Goal: Task Accomplishment & Management: Use online tool/utility

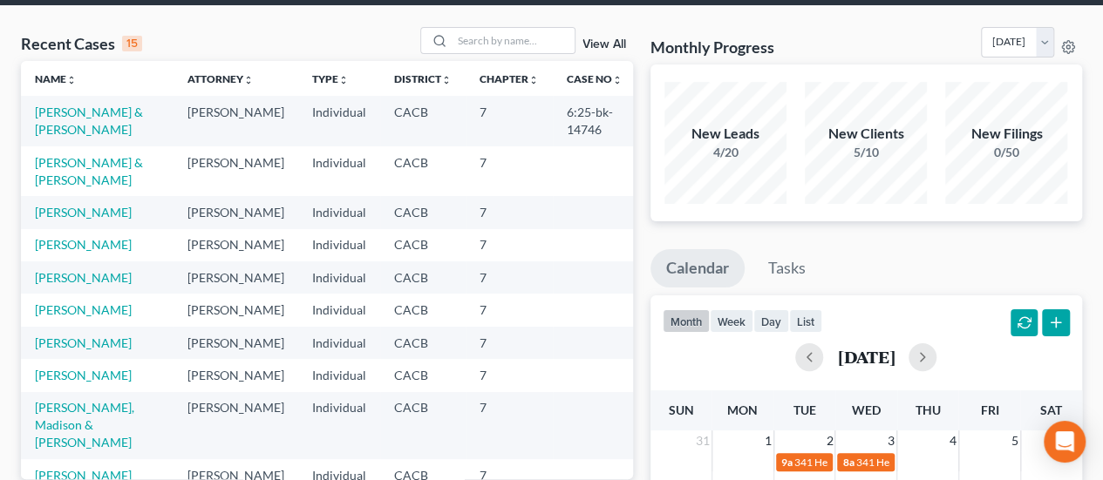
scroll to position [174, 0]
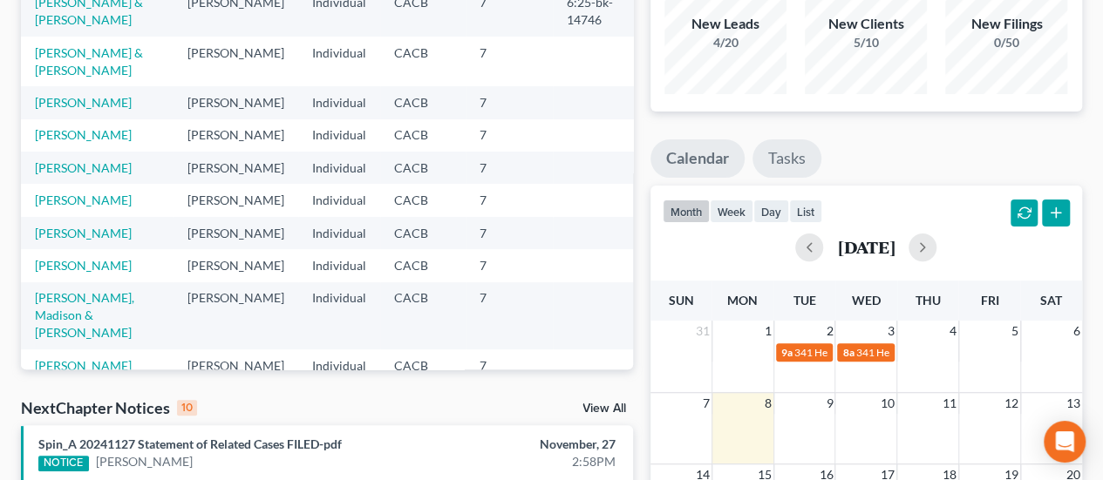
click at [805, 158] on link "Tasks" at bounding box center [787, 159] width 69 height 38
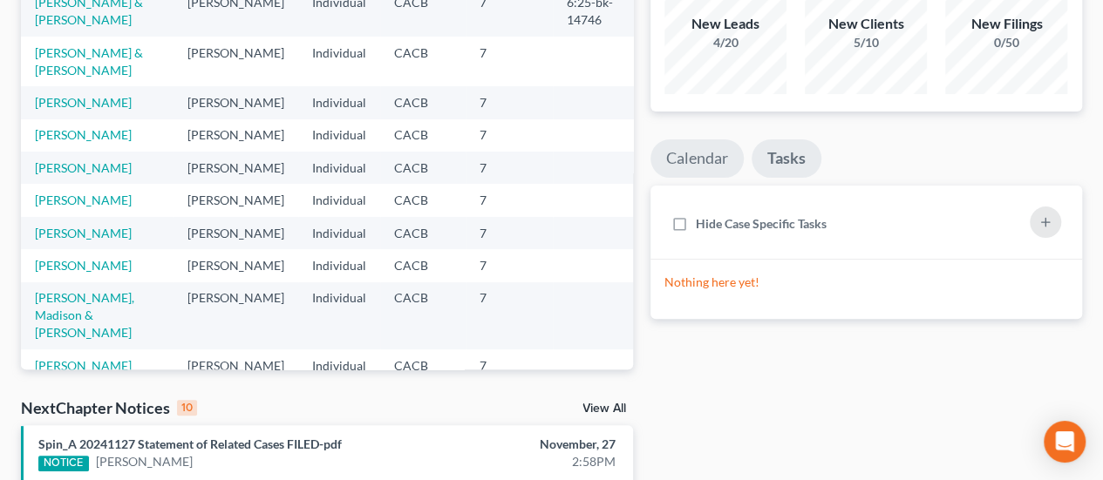
click at [717, 147] on link "Calendar" at bounding box center [697, 159] width 93 height 38
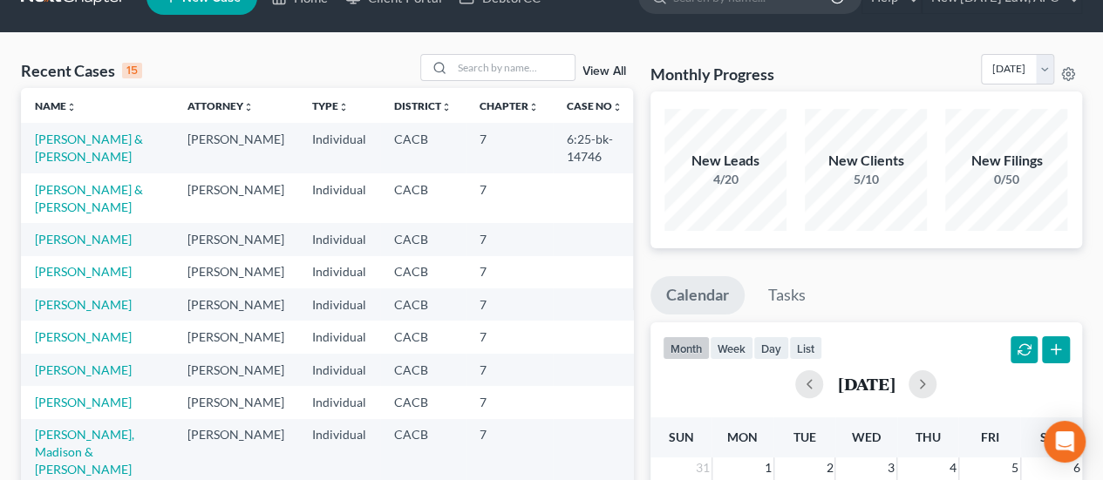
scroll to position [0, 0]
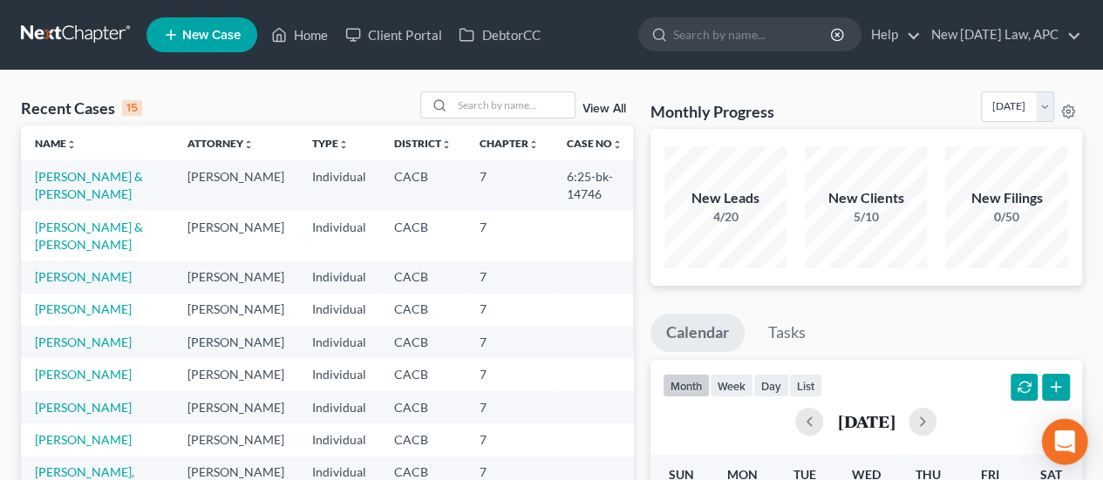
click at [1056, 446] on icon "Open Intercom Messenger" at bounding box center [1064, 442] width 23 height 23
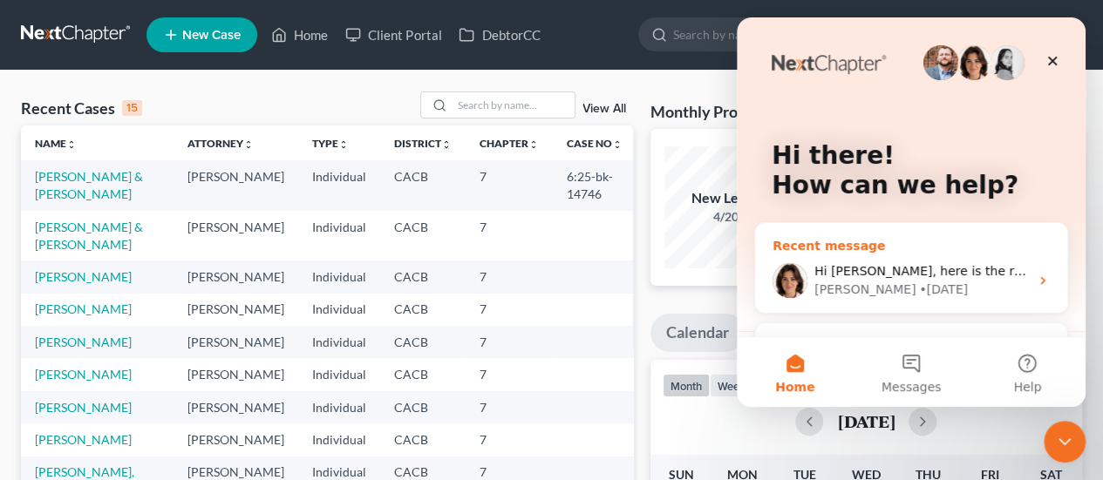
click at [942, 284] on div "[PERSON_NAME] • [DATE]" at bounding box center [921, 290] width 215 height 18
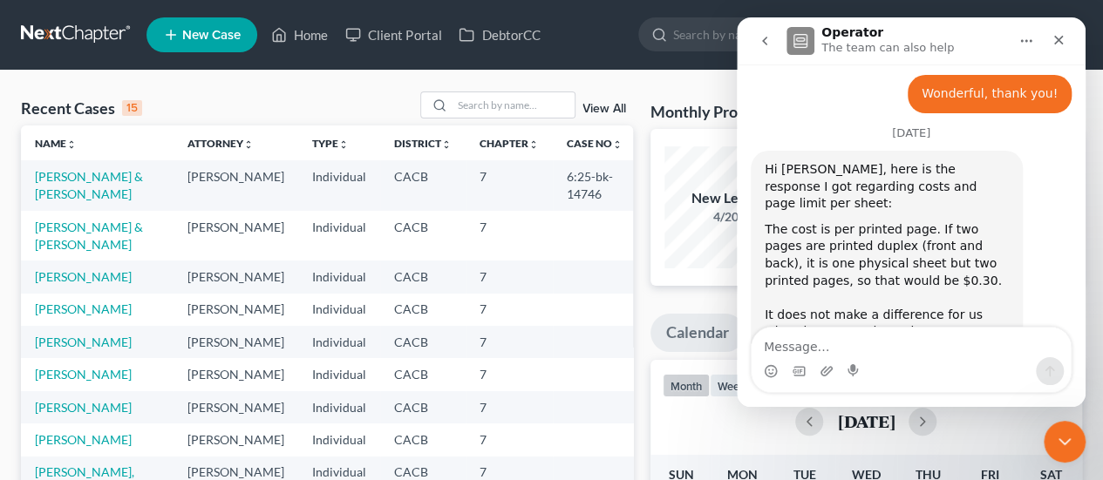
scroll to position [823, 0]
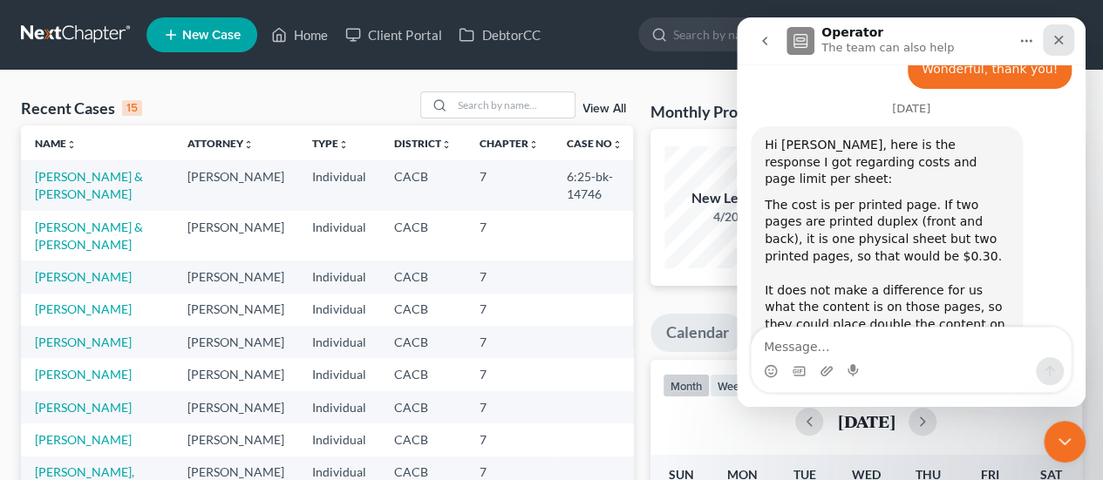
click at [1064, 37] on icon "Close" at bounding box center [1059, 40] width 14 height 14
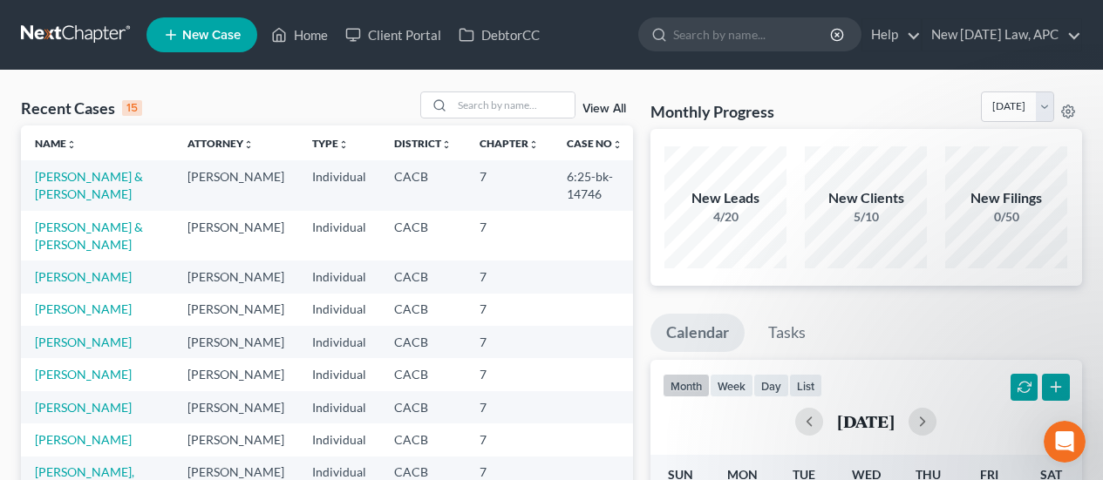
scroll to position [825, 0]
click at [1039, 29] on link "New [DATE] Law, APC" at bounding box center [1002, 34] width 159 height 31
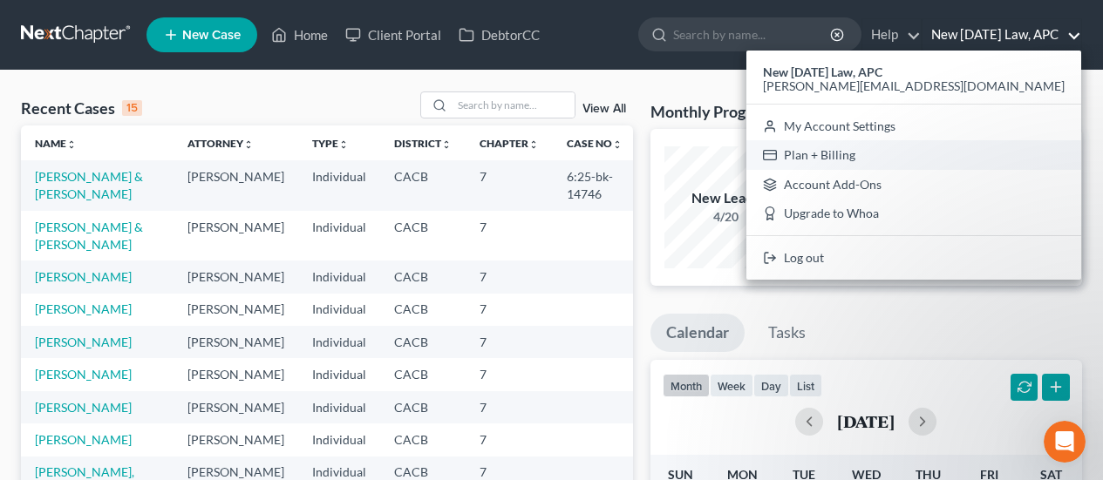
click at [971, 152] on link "Plan + Billing" at bounding box center [913, 155] width 335 height 30
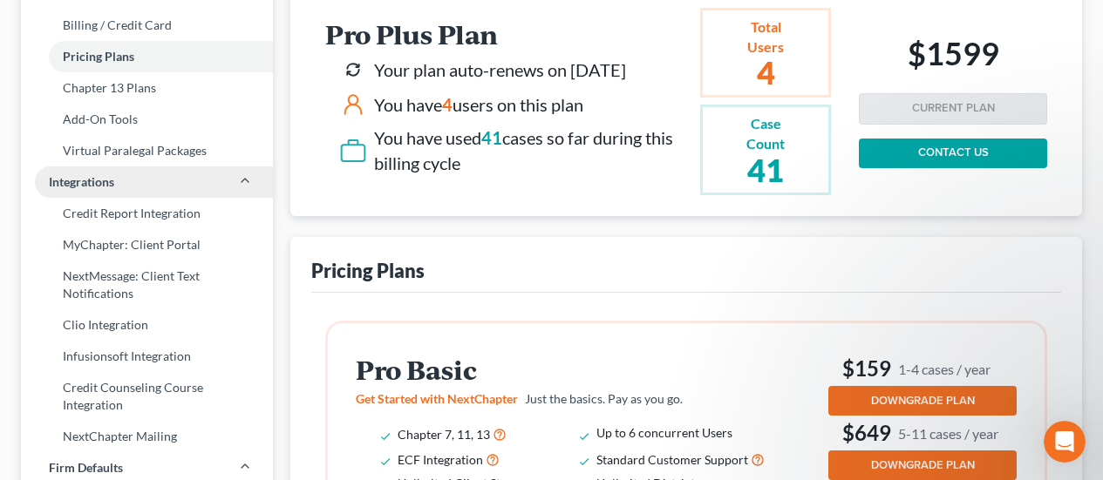
scroll to position [262, 0]
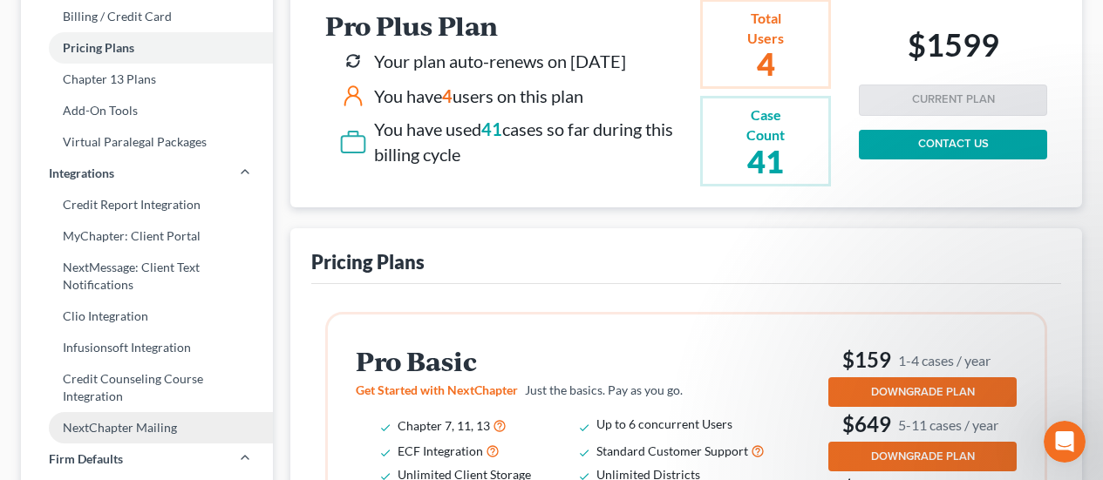
click at [122, 422] on link "NextChapter Mailing" at bounding box center [147, 427] width 252 height 31
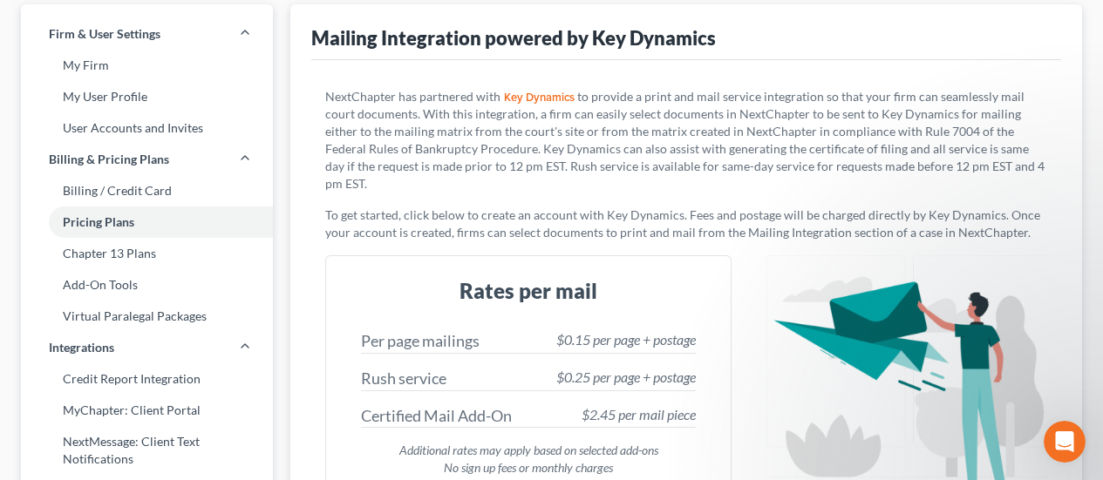
scroll to position [174, 0]
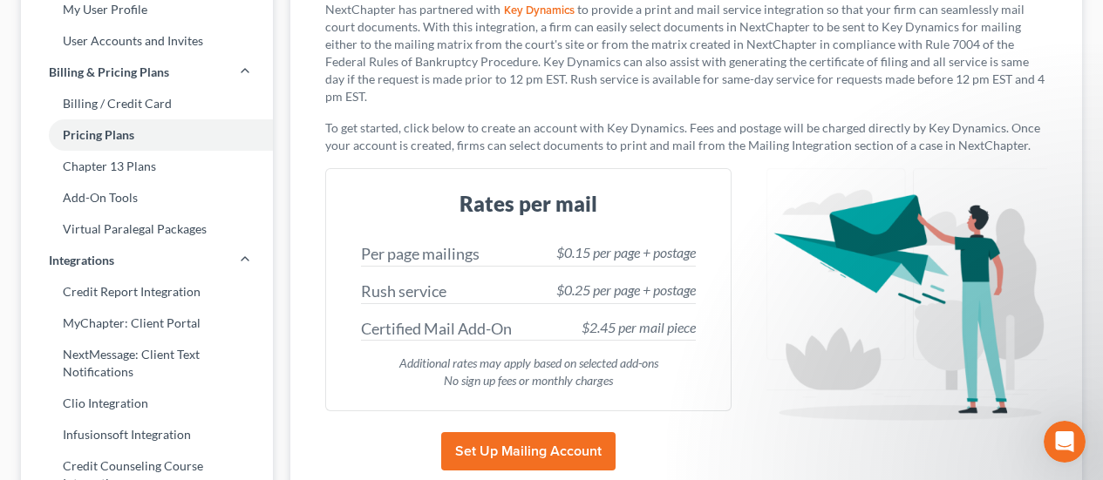
click at [579, 433] on button "Set Up Mailing Account" at bounding box center [528, 452] width 174 height 38
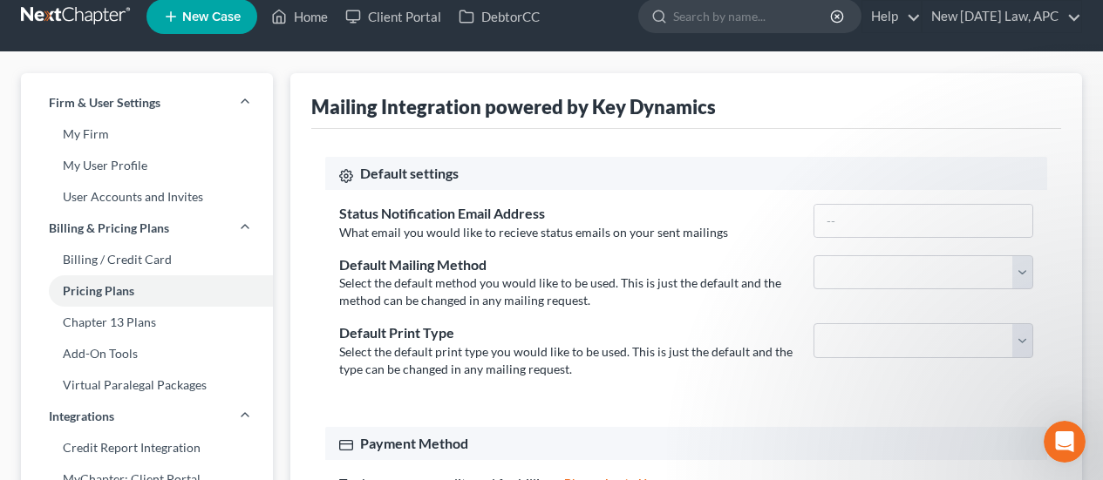
scroll to position [0, 0]
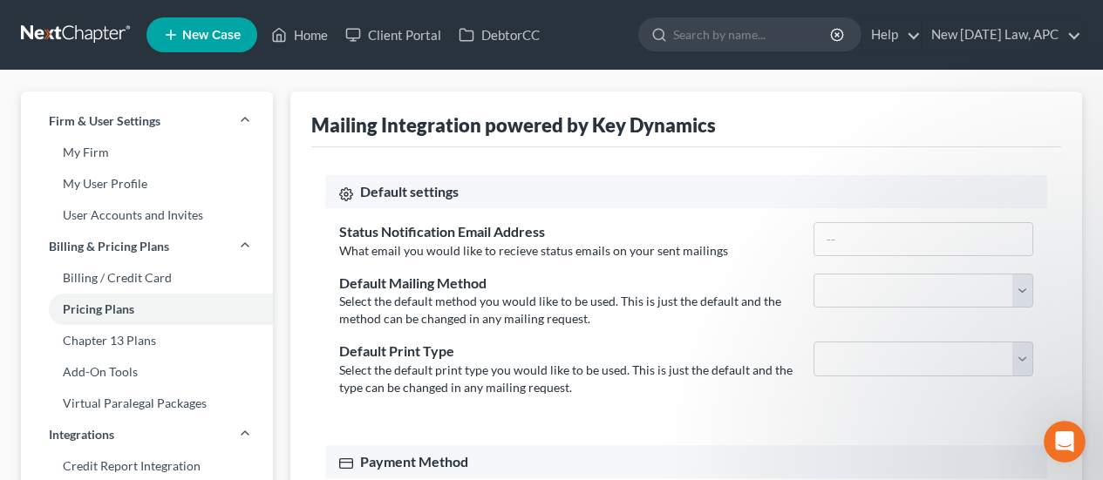
click at [72, 36] on link at bounding box center [77, 34] width 112 height 31
